Goal: Find contact information: Find contact information

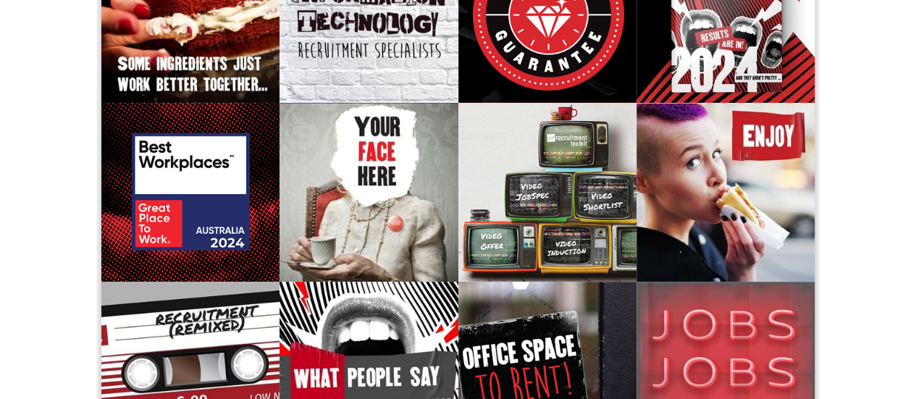
scroll to position [204, 0]
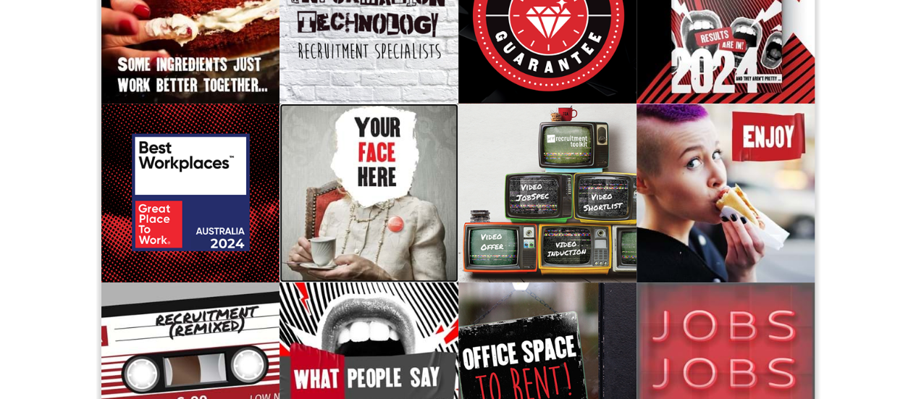
click at [301, 202] on p "We're always on the lookout for people who live to make people enjoy the recrui…" at bounding box center [368, 204] width 157 height 138
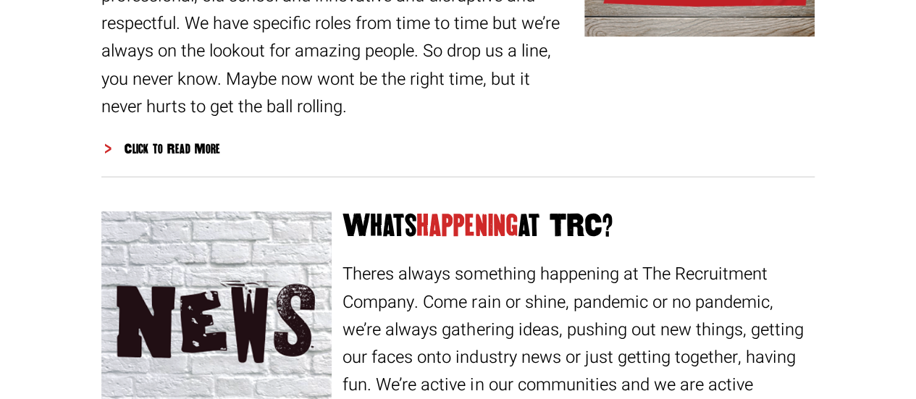
scroll to position [1875, 0]
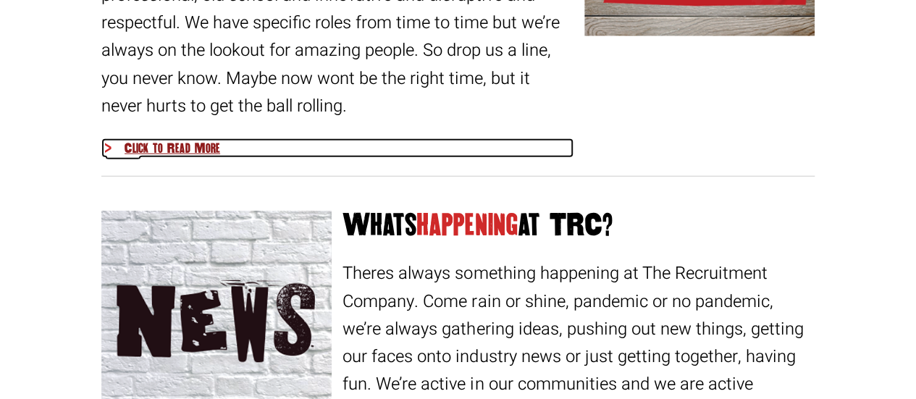
click at [186, 149] on div "Click to Read More" at bounding box center [337, 148] width 472 height 20
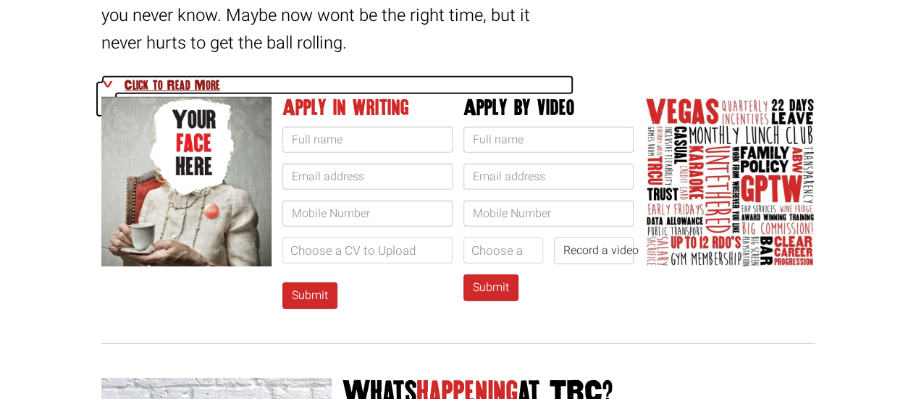
scroll to position [1941, 0]
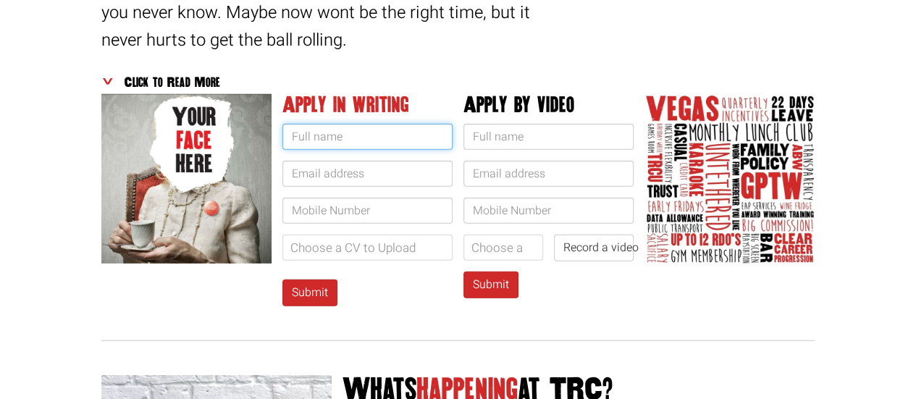
click at [330, 138] on input "text" at bounding box center [368, 137] width 170 height 26
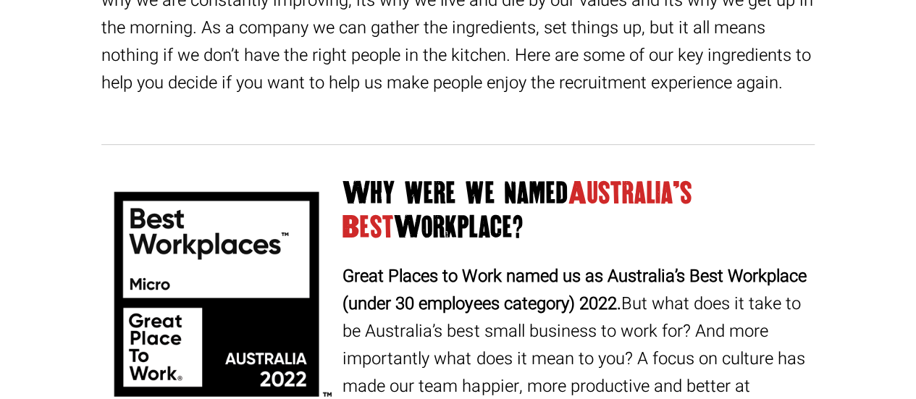
scroll to position [0, 0]
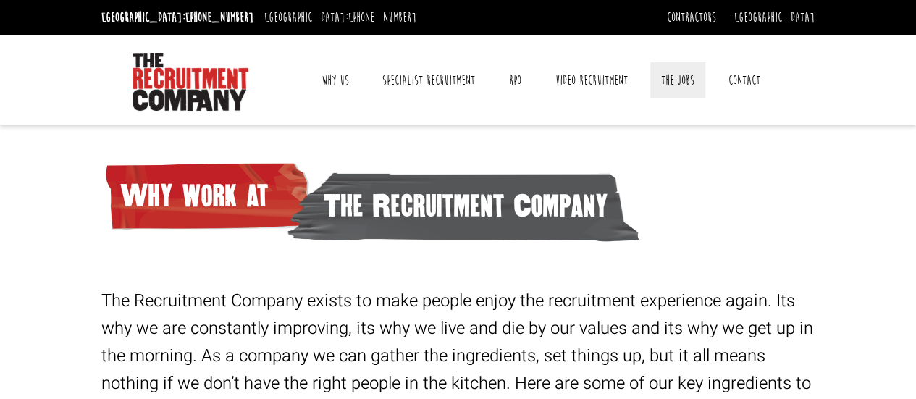
type input "[PERSON_NAME]"
click at [679, 86] on link "The Jobs" at bounding box center [678, 80] width 55 height 36
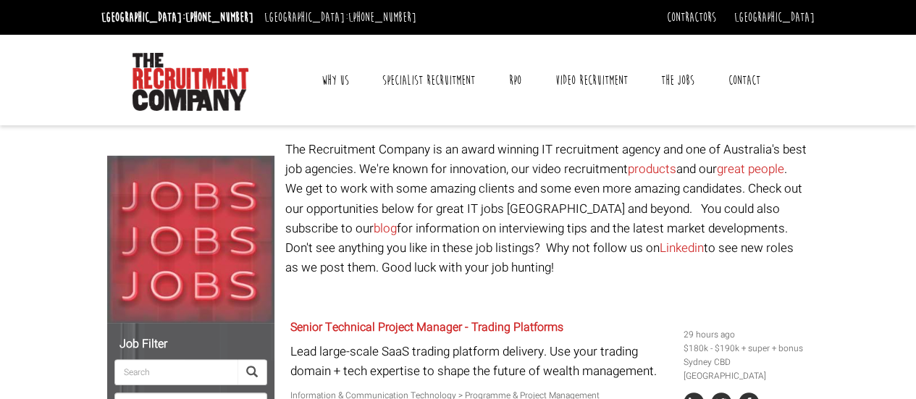
click at [728, 80] on link "Contact" at bounding box center [745, 80] width 54 height 36
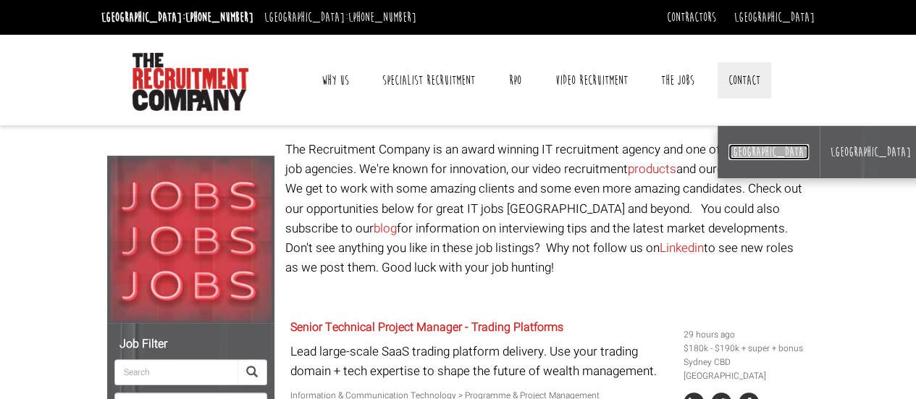
click at [736, 150] on link "[GEOGRAPHIC_DATA]" at bounding box center [769, 152] width 80 height 16
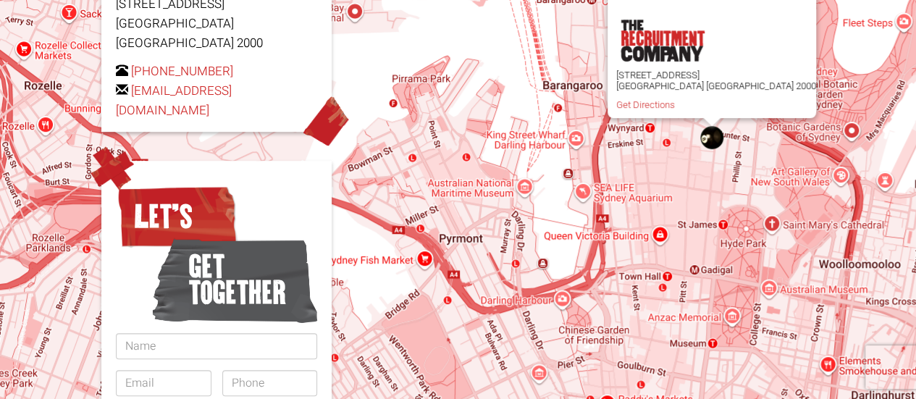
scroll to position [313, 0]
